Goal: Task Accomplishment & Management: Manage account settings

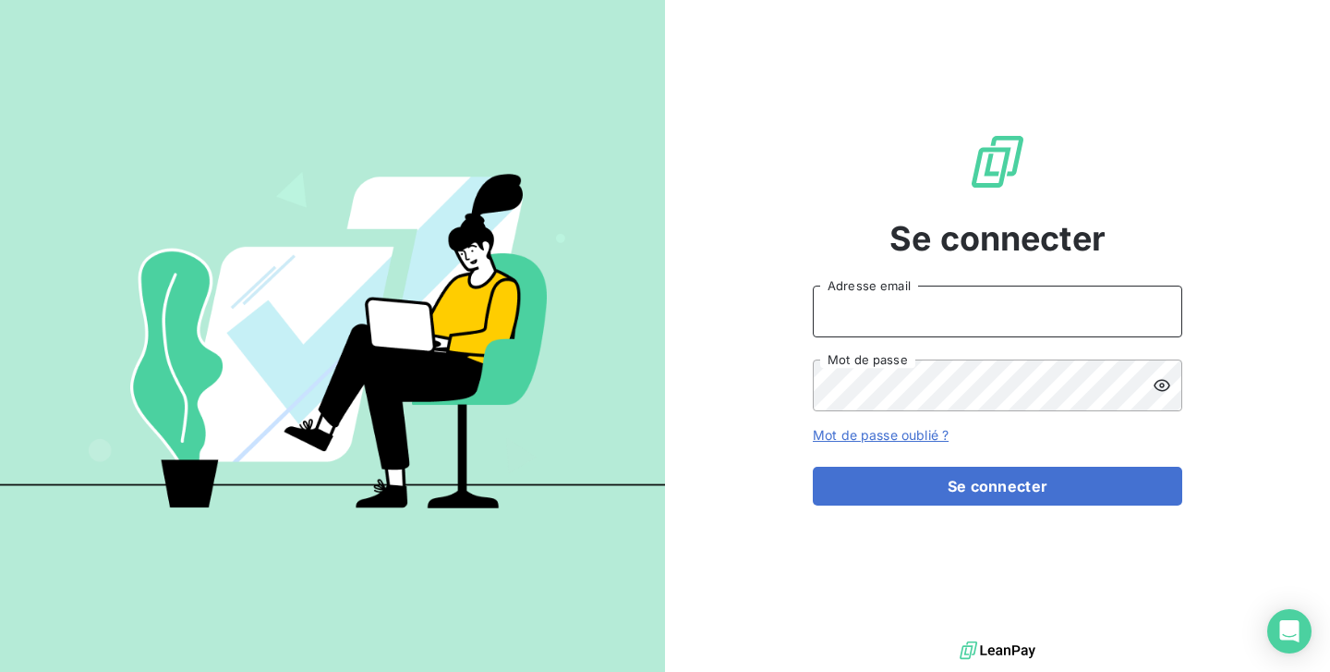
click at [860, 313] on input "Adresse email" at bounding box center [998, 311] width 370 height 52
type input "[EMAIL_ADDRESS][DOMAIN_NAME]"
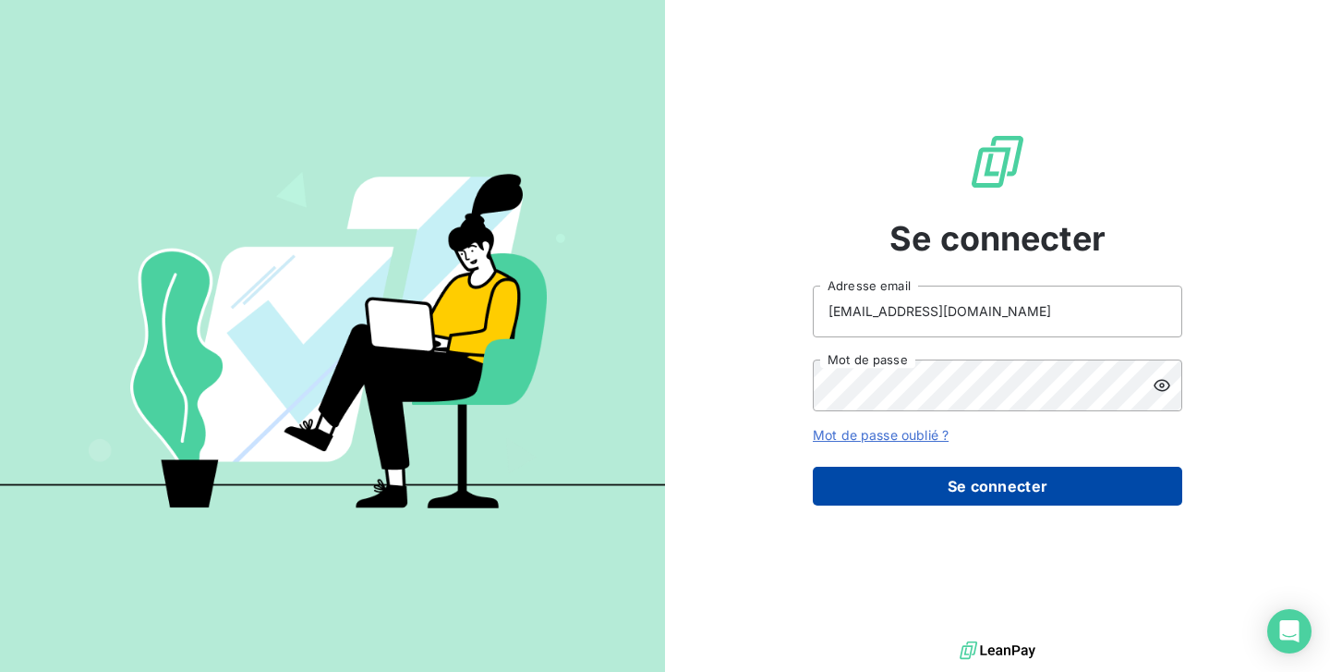
click at [935, 488] on button "Se connecter" at bounding box center [998, 486] width 370 height 39
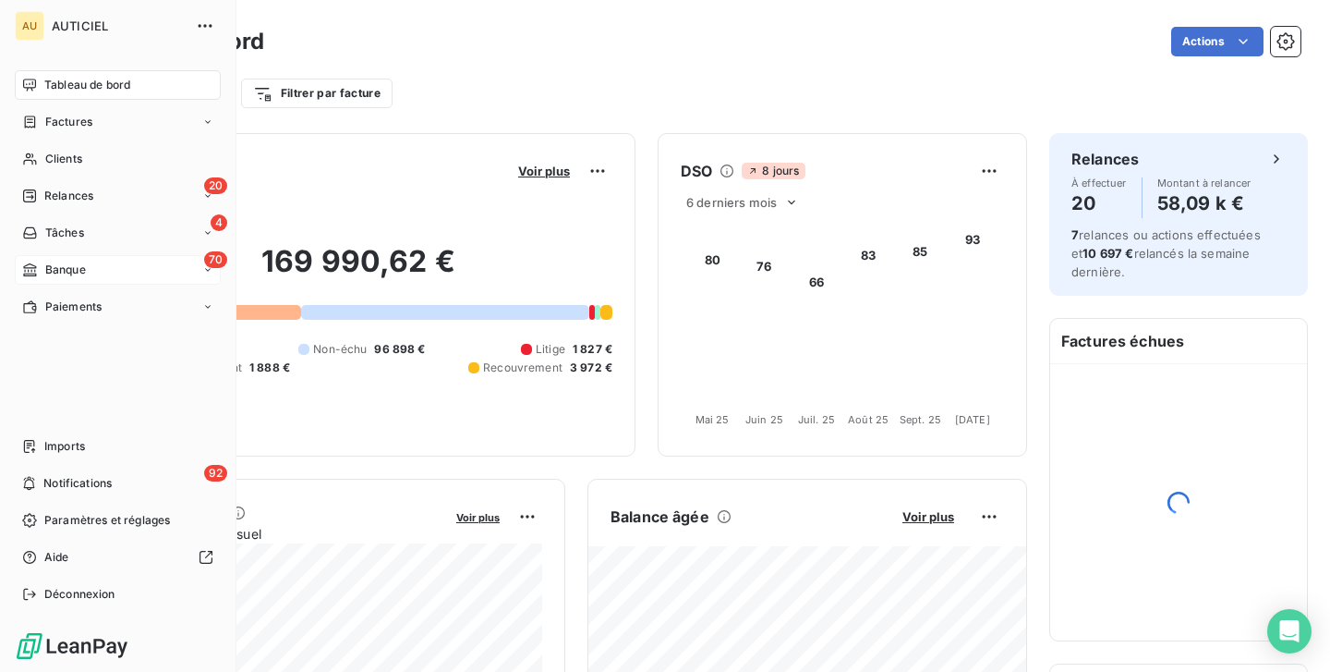
click at [91, 270] on div "70 Banque" at bounding box center [118, 270] width 206 height 30
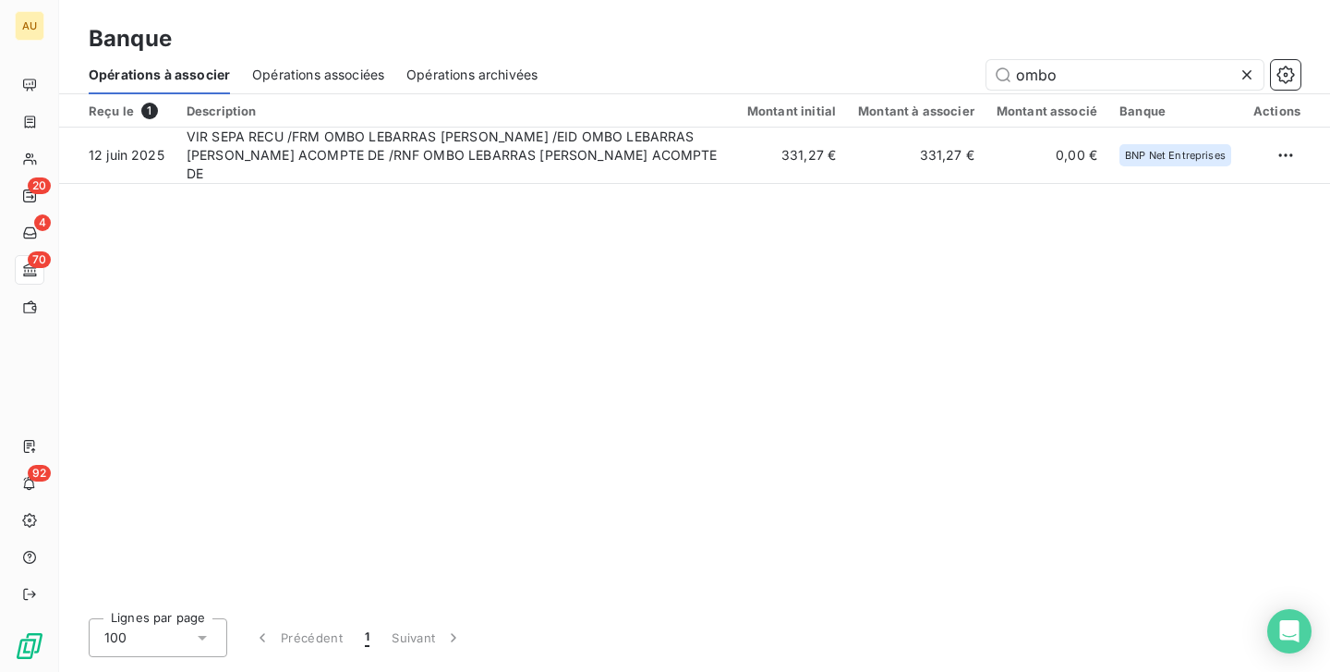
type input "ombo"
